Goal: Task Accomplishment & Management: Complete application form

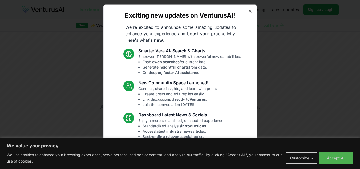
click at [245, 13] on div "Exciting new updates on VenturusAI! We're excited to announce some amazing upda…" at bounding box center [179, 84] width 153 height 160
click at [248, 12] on icon "button" at bounding box center [250, 11] width 4 height 4
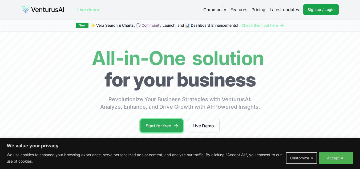
click at [154, 125] on link "Start for free" at bounding box center [161, 125] width 42 height 13
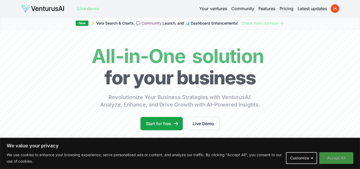
click at [337, 160] on button "Accept All" at bounding box center [336, 158] width 34 height 12
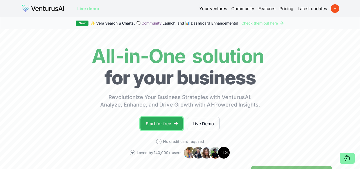
click at [170, 121] on link "Start for free" at bounding box center [161, 123] width 42 height 13
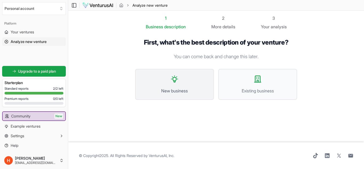
click at [158, 91] on span "New business" at bounding box center [174, 90] width 67 height 6
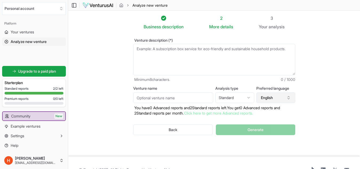
click at [276, 98] on button "English" at bounding box center [275, 97] width 39 height 11
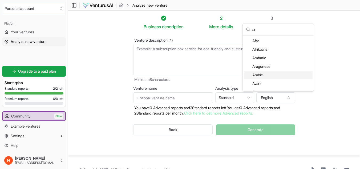
type input "ar"
click at [279, 73] on div "Arabic" at bounding box center [278, 75] width 69 height 9
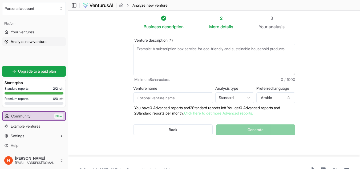
click at [243, 97] on html "We value your privacy We use cookies to enhance your browsing experience, serve…" at bounding box center [180, 84] width 360 height 169
select select "advanced"
click at [238, 100] on html "We value your privacy We use cookies to enhance your browsing experience, serve…" at bounding box center [180, 84] width 360 height 169
click at [124, 95] on html "We value your privacy We use cookies to enhance your browsing experience, serve…" at bounding box center [180, 84] width 360 height 169
click at [152, 100] on input "Venture name" at bounding box center [173, 97] width 80 height 11
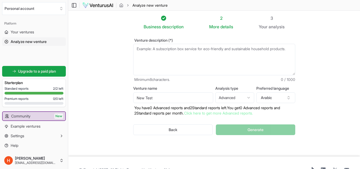
type input "New Test"
click at [170, 60] on textarea "Venture description (*)" at bounding box center [214, 59] width 162 height 31
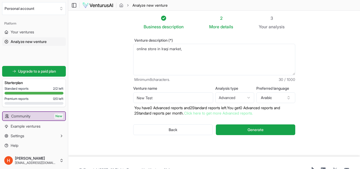
click at [136, 49] on textarea "online store in Iraqi market," at bounding box center [214, 59] width 162 height 31
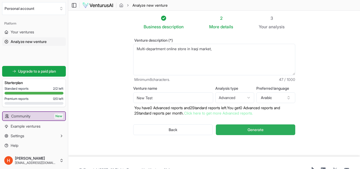
type textarea "Multi-department online store in Iraqi market,"
click at [251, 127] on span "Generate" at bounding box center [255, 129] width 16 height 5
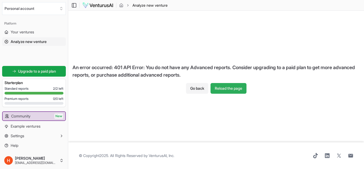
click at [219, 89] on button "Reload the page" at bounding box center [228, 88] width 36 height 11
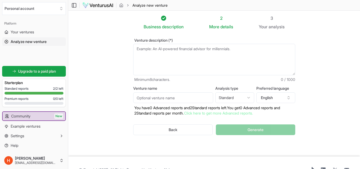
click at [160, 93] on input "Venture name" at bounding box center [173, 97] width 80 height 11
click at [269, 96] on button "English" at bounding box center [275, 97] width 39 height 11
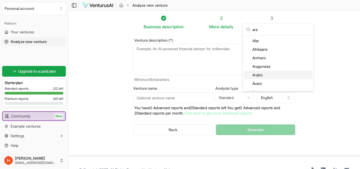
type input "ara"
click at [271, 74] on div "Arabic" at bounding box center [278, 75] width 69 height 9
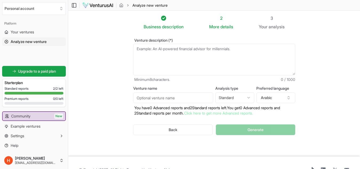
click at [224, 54] on textarea "Venture description (*)" at bounding box center [214, 59] width 162 height 31
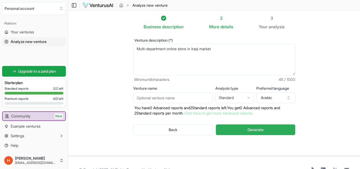
type textarea "Multi-department online store in Iraqi market"
click at [237, 129] on button "Generate" at bounding box center [255, 129] width 79 height 11
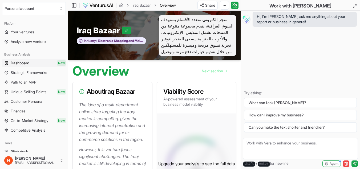
click at [186, 44] on span "متجر إلكتروني متعدد الأقسام يستهدف السوق العراقية، يقدم مجموعة متنوعة من المنتج…" at bounding box center [198, 35] width 78 height 41
click at [170, 43] on span "متجر إلكتروني متعدد الأقسام يستهدف السوق العراقية، يقدم مجموعة متنوعة من المنتج…" at bounding box center [198, 35] width 78 height 41
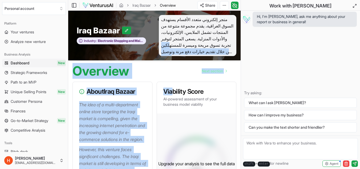
drag, startPoint x: 170, startPoint y: 43, endPoint x: 173, endPoint y: 82, distance: 39.3
click at [155, 74] on div "Overview Next section" at bounding box center [154, 68] width 172 height 17
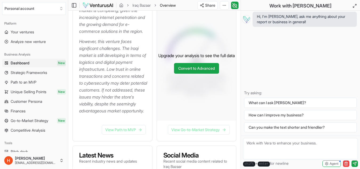
scroll to position [108, 0]
click at [139, 134] on link "View Path to MVP" at bounding box center [124, 129] width 44 height 10
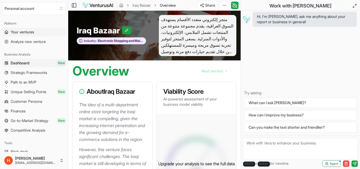
click at [44, 33] on link "Your ventures" at bounding box center [34, 32] width 64 height 9
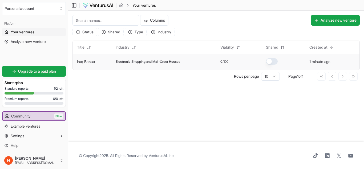
click at [244, 64] on td "0 /100" at bounding box center [239, 62] width 46 height 16
click at [171, 62] on span "Electronic Shopping and Mail-Order Houses" at bounding box center [148, 61] width 64 height 4
click at [95, 62] on link "Iraq Bazaar" at bounding box center [86, 61] width 18 height 5
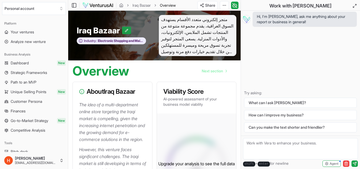
click at [126, 30] on icon at bounding box center [127, 30] width 4 height 4
click at [128, 29] on icon at bounding box center [129, 30] width 4 height 4
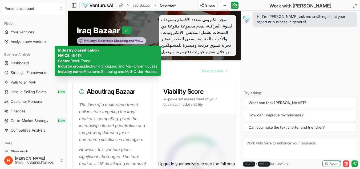
click at [134, 38] on div "Industry: Electronic Shopping and Mail-Order Houses" at bounding box center [111, 40] width 69 height 7
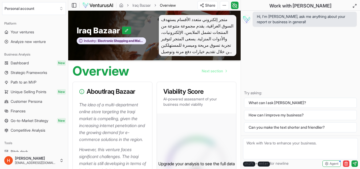
click at [176, 43] on span "متجر إلكتروني متعدد الأقسام يستهدف السوق العراقية، يقدم مجموعة متنوعة من المنتج…" at bounding box center [198, 35] width 78 height 41
click at [222, 73] on span "Next section" at bounding box center [212, 70] width 21 height 5
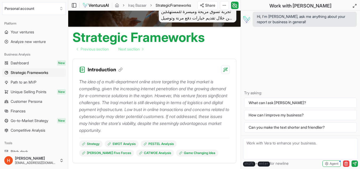
scroll to position [34, 0]
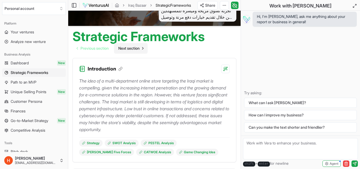
click at [133, 47] on span "Next section" at bounding box center [128, 48] width 21 height 5
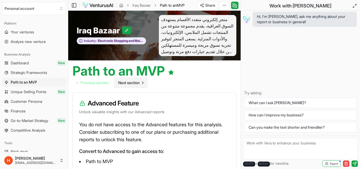
click at [142, 82] on link "Next section" at bounding box center [131, 82] width 34 height 11
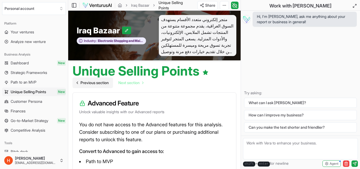
click at [106, 84] on span "Previous section" at bounding box center [94, 82] width 28 height 5
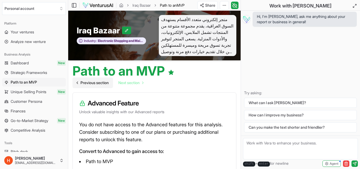
click at [106, 84] on span "Previous section" at bounding box center [94, 82] width 28 height 5
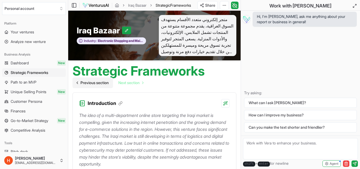
click at [106, 84] on span "Previous section" at bounding box center [94, 82] width 28 height 5
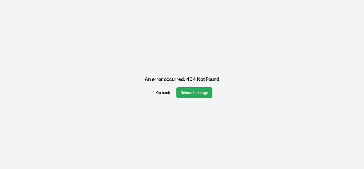
click at [185, 93] on button "Reload the page" at bounding box center [194, 92] width 36 height 11
click at [161, 88] on button "Go back" at bounding box center [163, 92] width 22 height 11
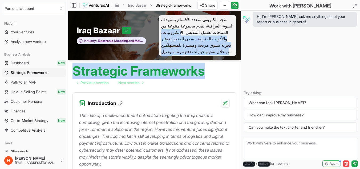
drag, startPoint x: 179, startPoint y: 33, endPoint x: 235, endPoint y: 65, distance: 64.3
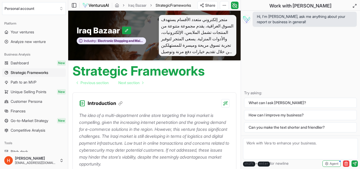
click at [266, 35] on div "Hi, I'm Vera, ask me anything about your report or business in general! Try ask…" at bounding box center [300, 73] width 119 height 125
click at [136, 5] on link "Iraq Bazaar" at bounding box center [137, 5] width 18 height 5
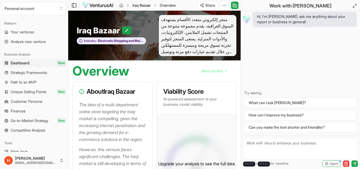
click at [141, 6] on link "Iraq Bazaar" at bounding box center [141, 5] width 18 height 5
click at [172, 4] on span "Overview" at bounding box center [168, 5] width 16 height 5
click at [60, 8] on icon "Select an organization" at bounding box center [61, 8] width 4 height 4
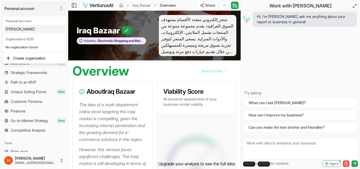
click at [60, 8] on html "Personal account Platform Your ventures Analyze new venture Business Analysis D…" at bounding box center [180, 84] width 360 height 169
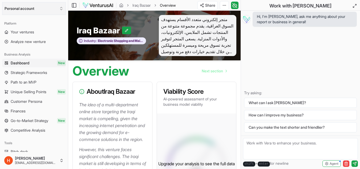
click at [60, 8] on icon "Select an organization" at bounding box center [61, 8] width 4 height 4
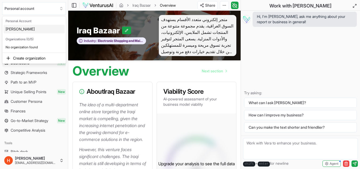
click at [53, 10] on html "Personal account Platform Your ventures Analyze new venture Business Analysis D…" at bounding box center [180, 84] width 360 height 169
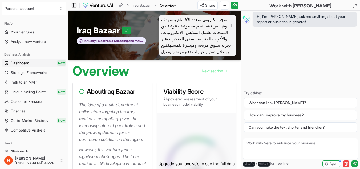
click at [74, 5] on icon at bounding box center [73, 5] width 5 height 6
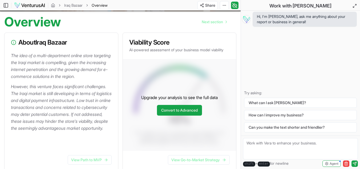
scroll to position [42, 0]
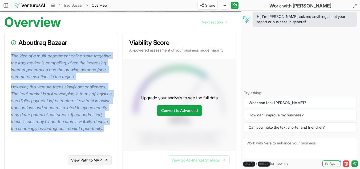
drag, startPoint x: 10, startPoint y: 57, endPoint x: 69, endPoint y: 159, distance: 117.7
click at [69, 159] on div "About Iraq Bazaar The idea of a multi-department online store targeting the Ira…" at bounding box center [61, 102] width 114 height 138
click at [90, 91] on p "However, this venture faces significant challenges. The Iraqi market is still d…" at bounding box center [62, 107] width 103 height 48
